Goal: Download file/media

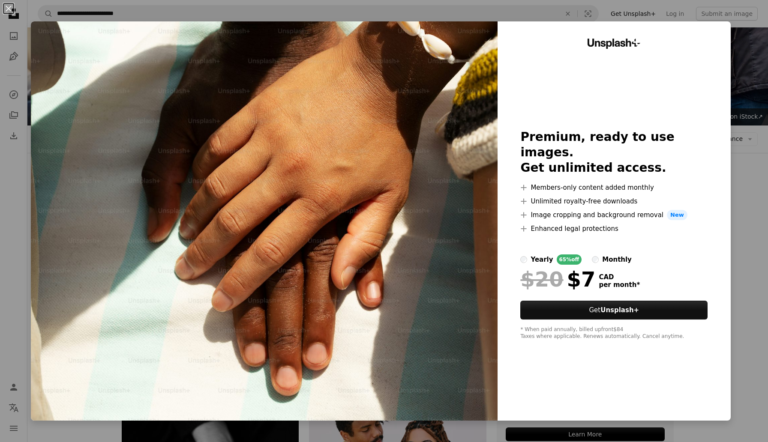
click at [768, 74] on div "An X shape Unsplash+ Premium, ready to use images. Get unlimited access. A plus…" at bounding box center [384, 221] width 768 height 442
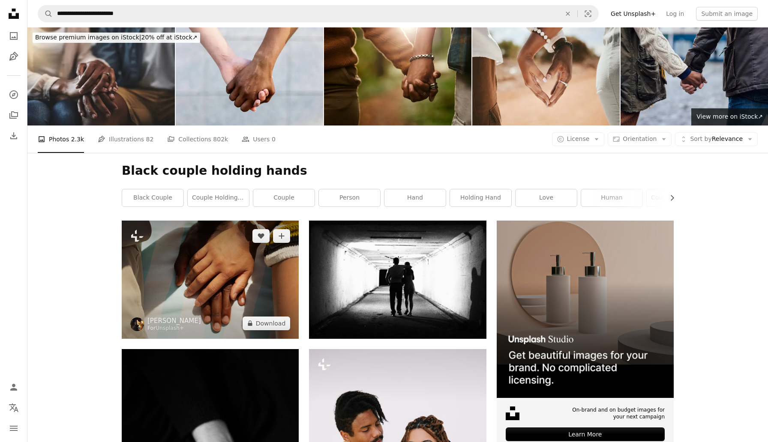
click at [224, 290] on img at bounding box center [210, 280] width 177 height 118
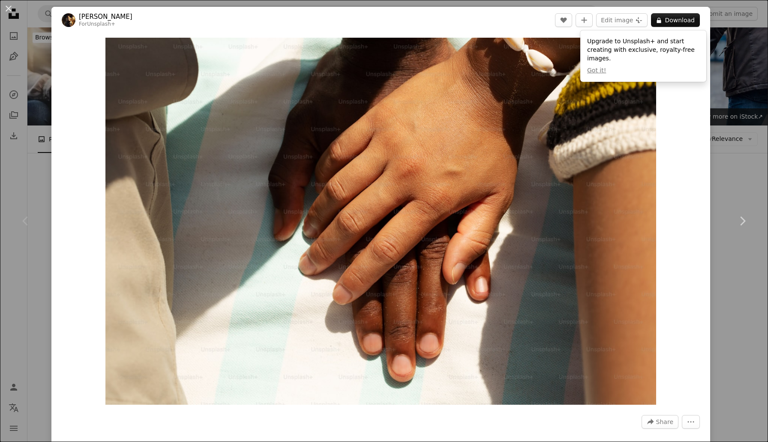
click at [767, 96] on div "An X shape Chevron left Chevron right [PERSON_NAME] For Unsplash+ A heart A plu…" at bounding box center [384, 221] width 768 height 442
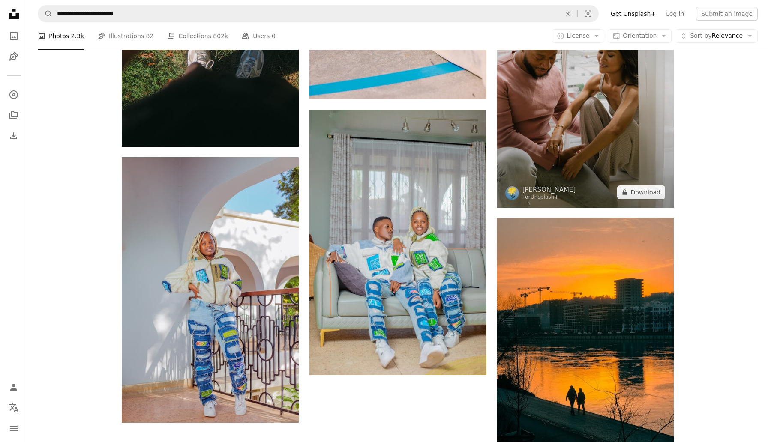
scroll to position [1063, 0]
